Goal: Find specific page/section: Find specific page/section

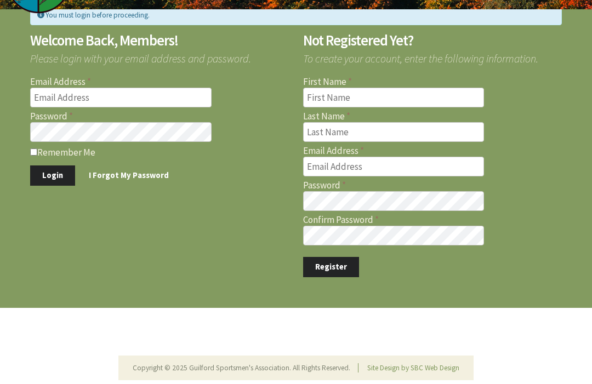
scroll to position [60, 0]
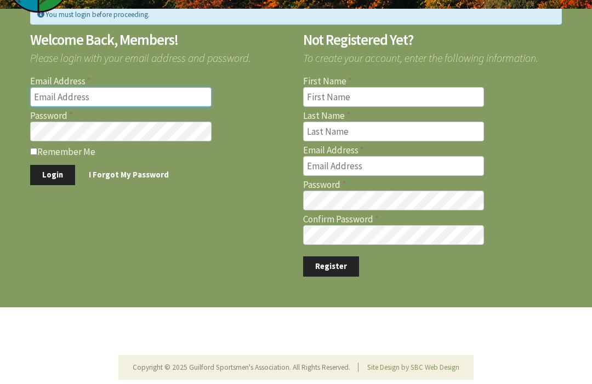
type input "[EMAIL_ADDRESS][DOMAIN_NAME]"
click at [52, 175] on button "Login" at bounding box center [52, 176] width 45 height 20
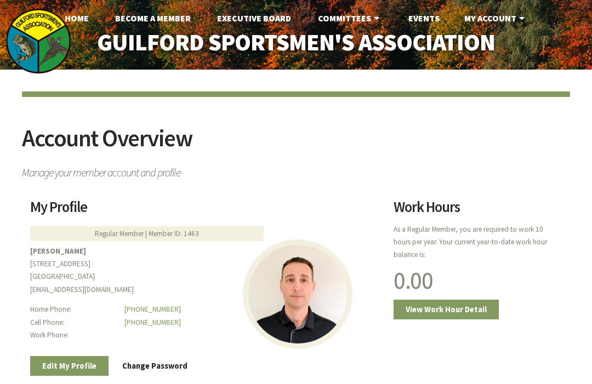
click at [425, 22] on link "Events" at bounding box center [424, 18] width 49 height 22
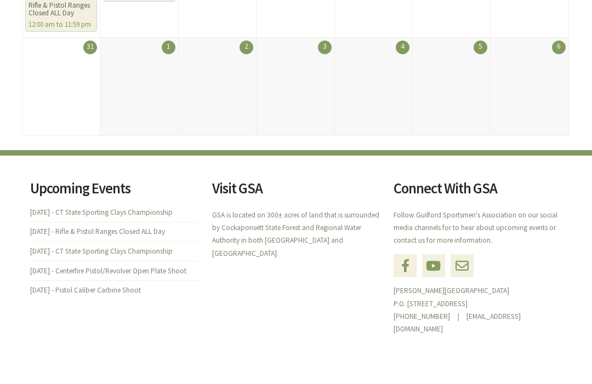
scroll to position [675, 0]
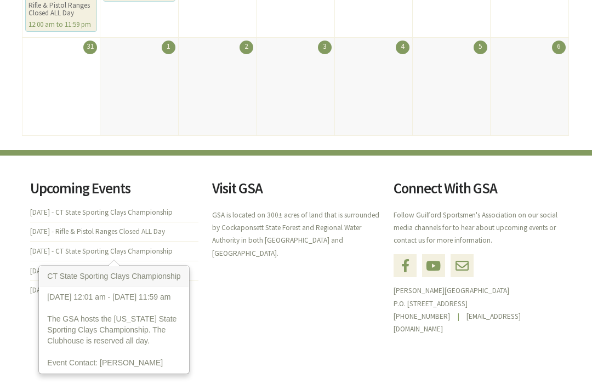
click at [154, 256] on li "Sun., Aug. 24 - CT State Sporting Clays Championship" at bounding box center [114, 251] width 168 height 20
click at [165, 254] on li "Sun., Aug. 24 - CT State Sporting Clays Championship" at bounding box center [114, 251] width 168 height 20
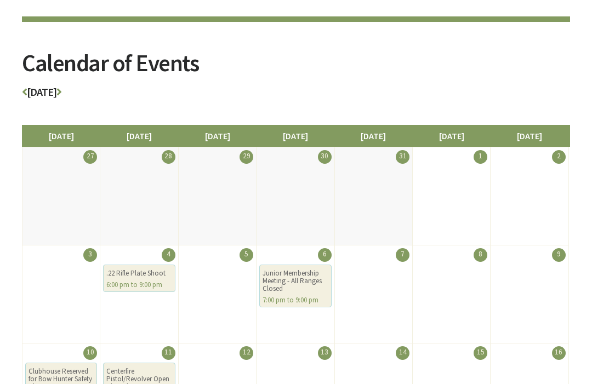
scroll to position [55, 0]
